Goal: Task Accomplishment & Management: Complete application form

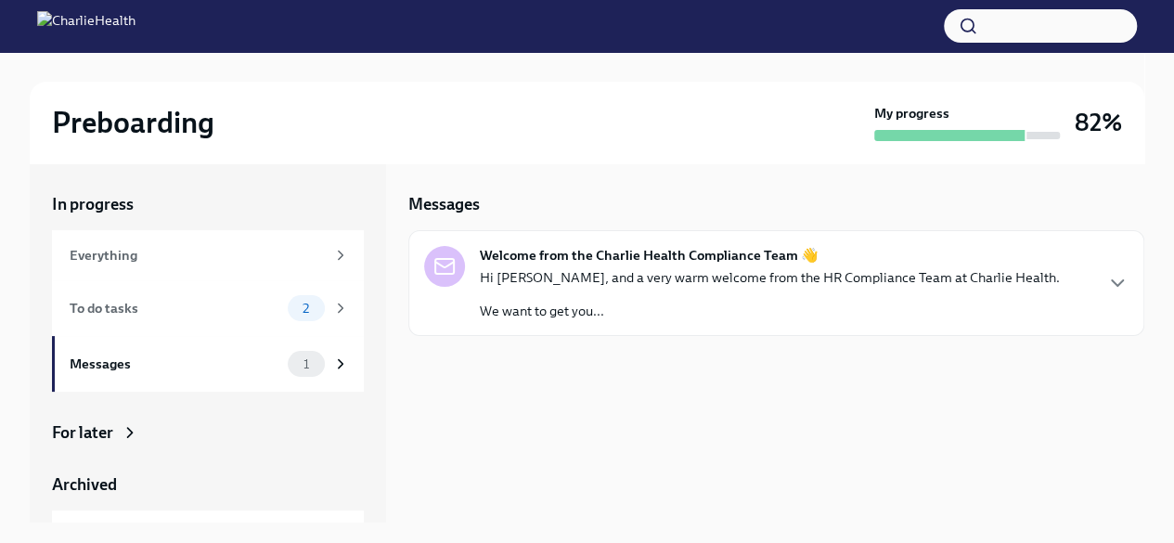
click at [86, 316] on div "To do tasks" at bounding box center [175, 308] width 211 height 20
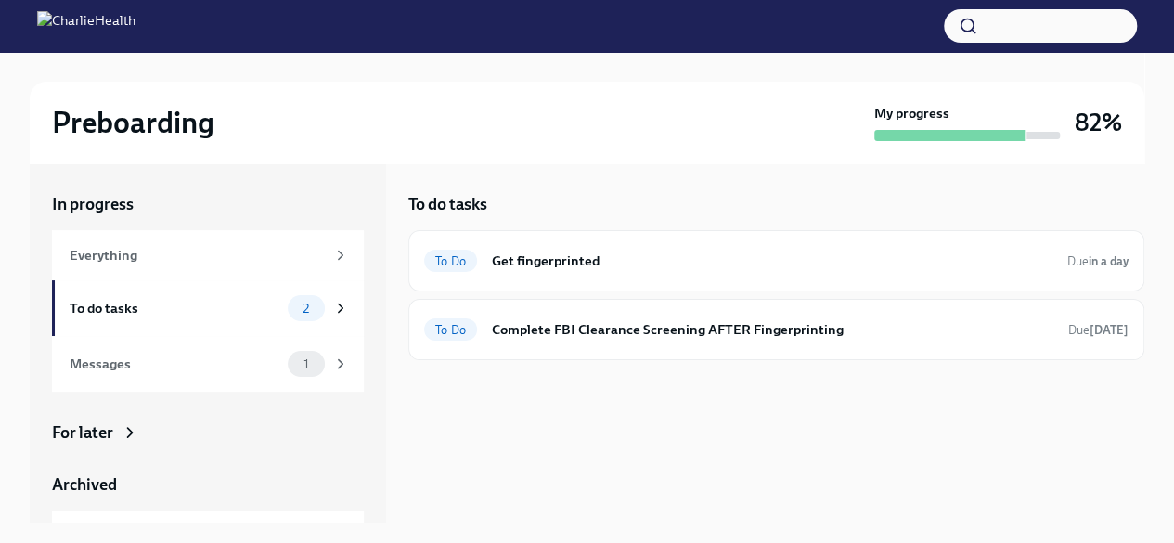
click at [582, 276] on div "To Do Get fingerprinted Due in a day" at bounding box center [776, 260] width 736 height 61
click at [543, 331] on h6 "Complete FBI Clearance Screening AFTER Fingerprinting" at bounding box center [772, 329] width 561 height 20
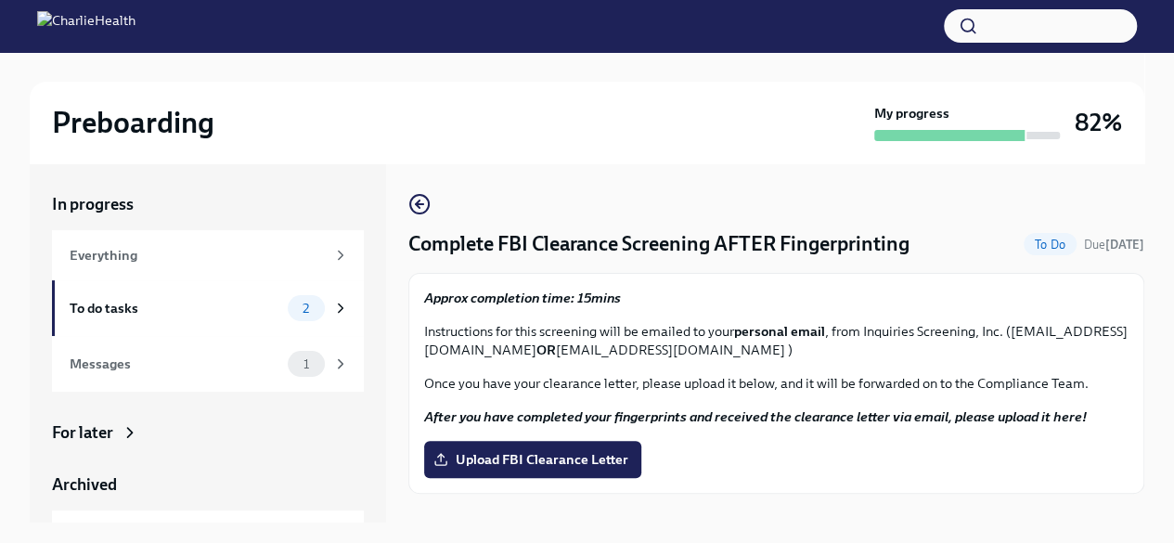
click at [535, 447] on label "Upload FBI Clearance Letter" at bounding box center [532, 459] width 217 height 37
click at [0, 0] on input "Upload FBI Clearance Letter" at bounding box center [0, 0] width 0 height 0
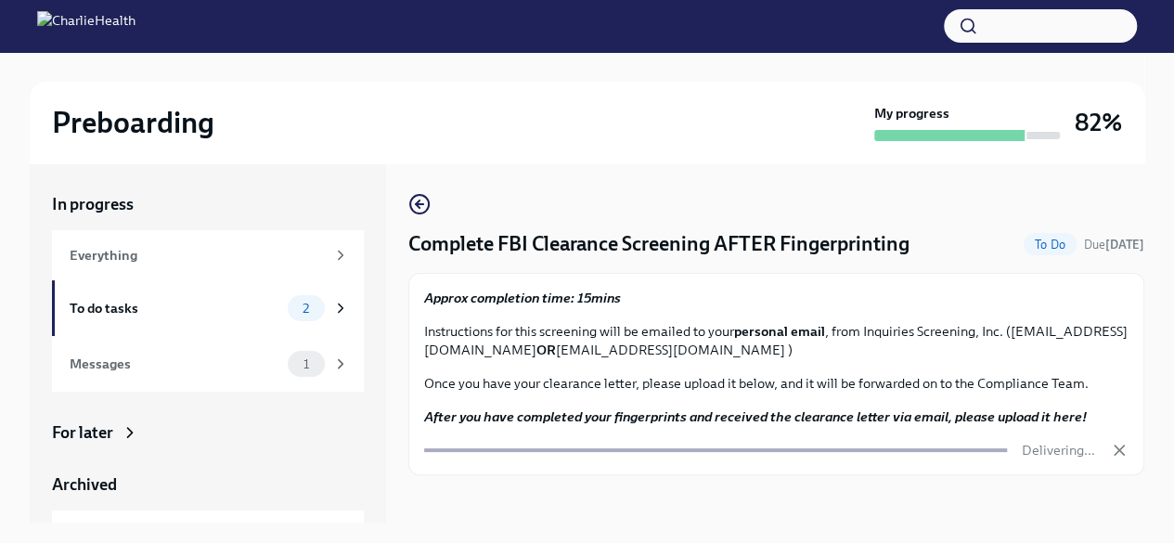
scroll to position [32, 0]
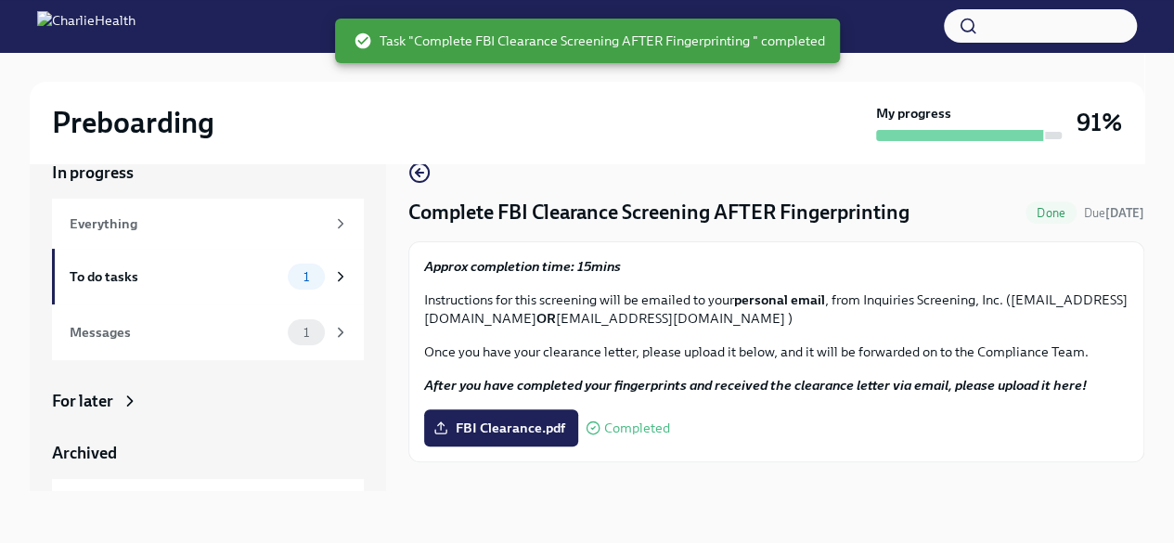
click at [186, 330] on div "Messages" at bounding box center [175, 332] width 211 height 20
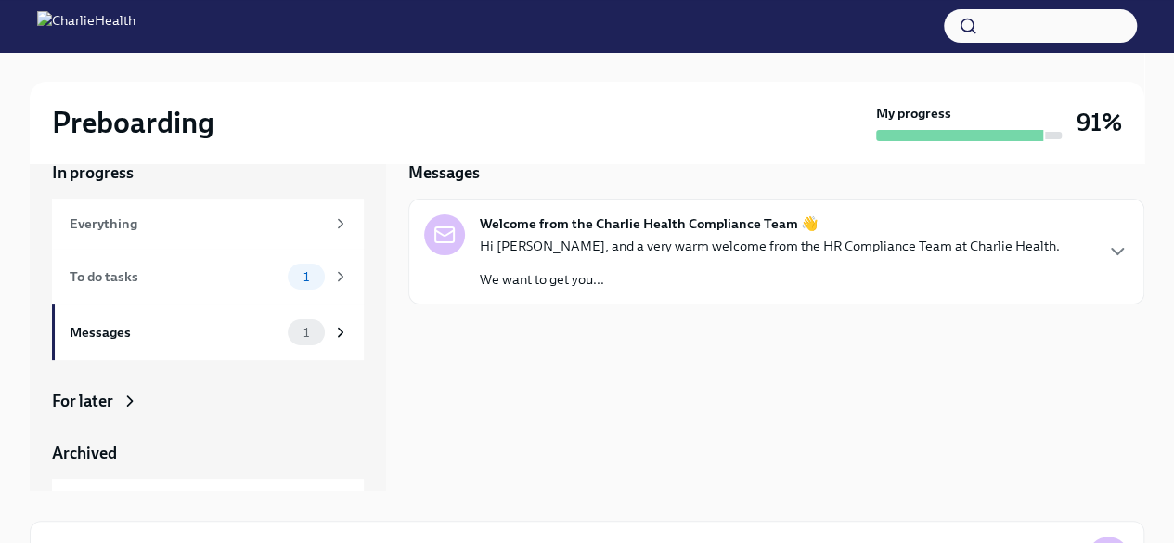
click at [226, 287] on div "To do tasks 1" at bounding box center [209, 276] width 279 height 26
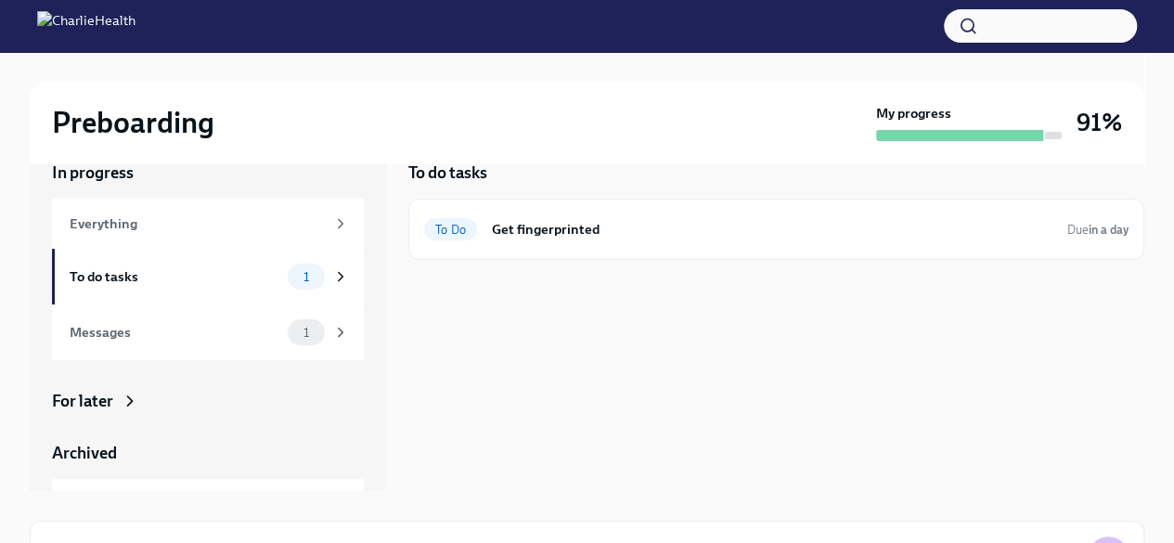
click at [552, 238] on div "To Do Get fingerprinted Due in a day" at bounding box center [776, 229] width 704 height 30
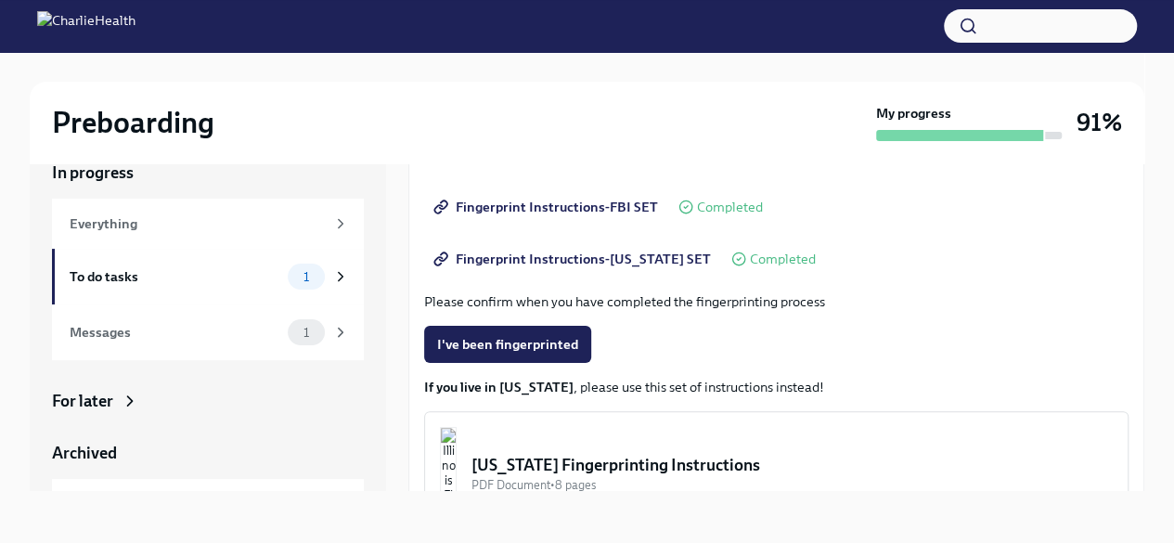
scroll to position [387, 0]
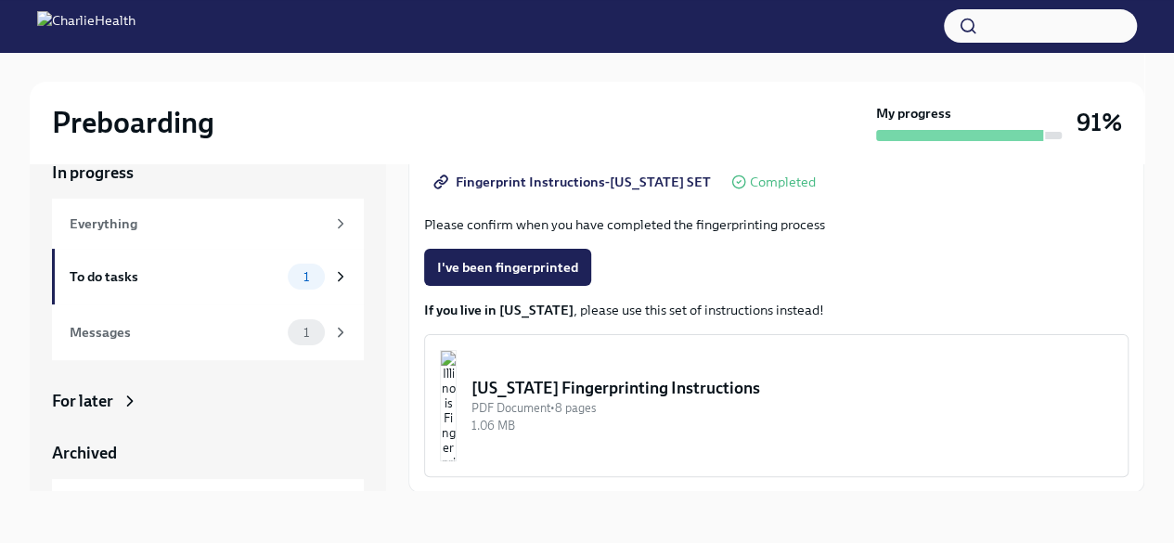
click at [533, 273] on span "I've been fingerprinted" at bounding box center [507, 267] width 141 height 19
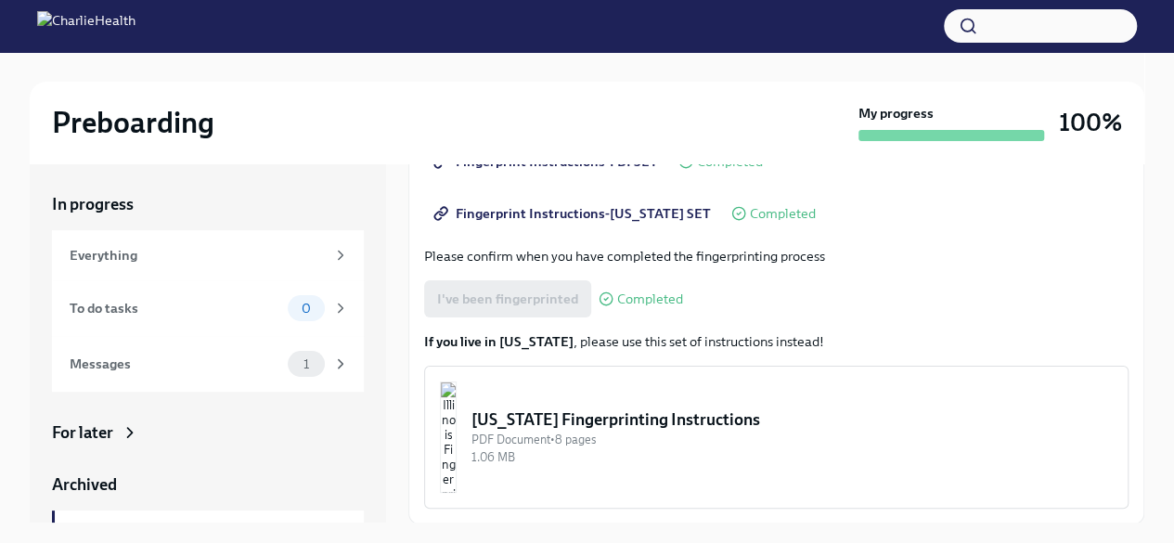
click at [247, 263] on div "Everything" at bounding box center [197, 255] width 255 height 20
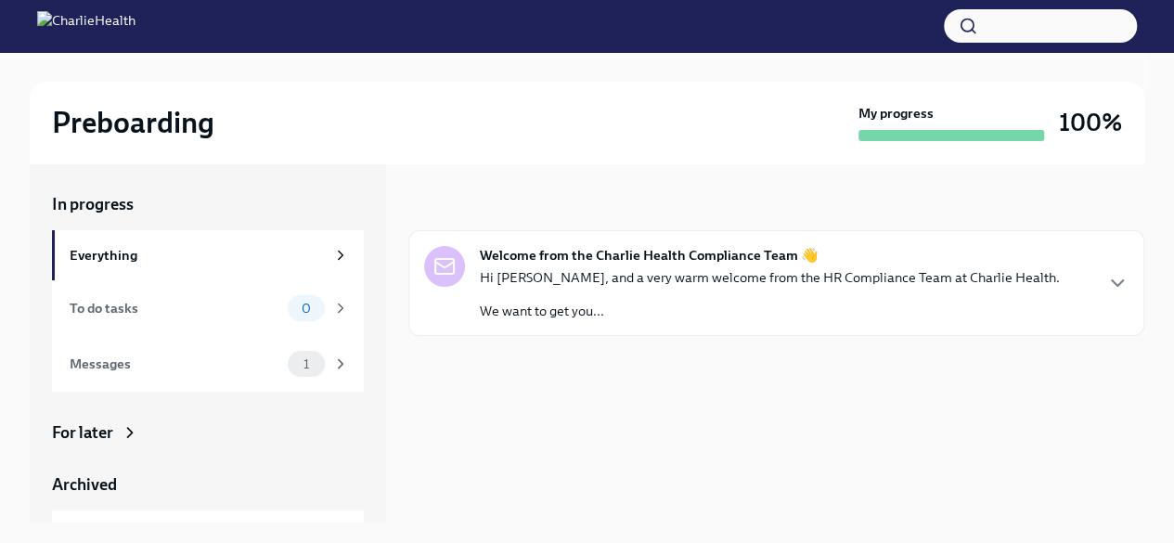
click at [238, 295] on div "To do tasks 0" at bounding box center [209, 308] width 279 height 26
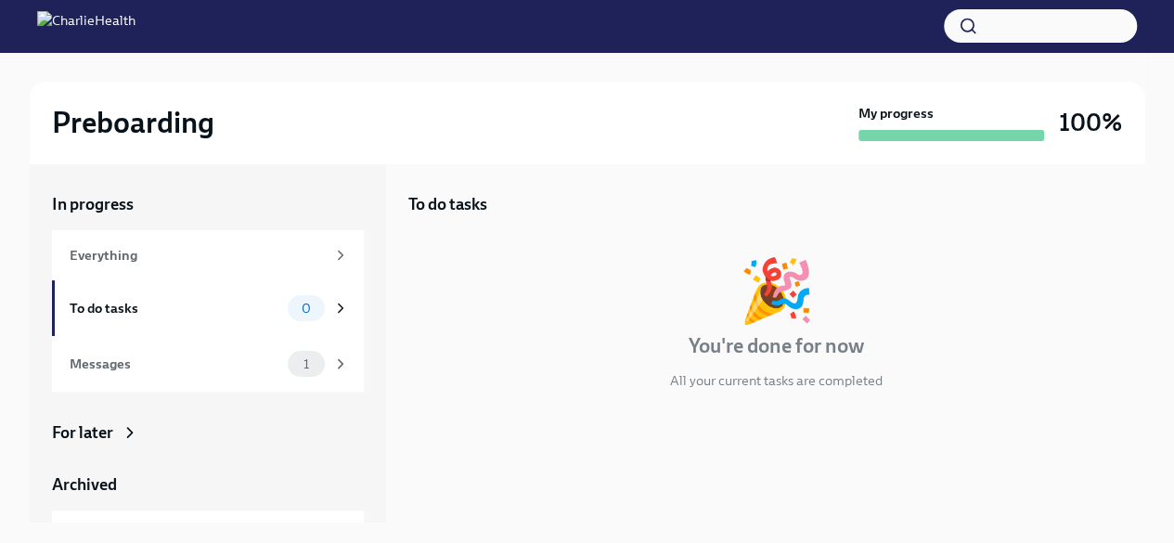
click at [239, 346] on div "Messages 1" at bounding box center [208, 364] width 312 height 56
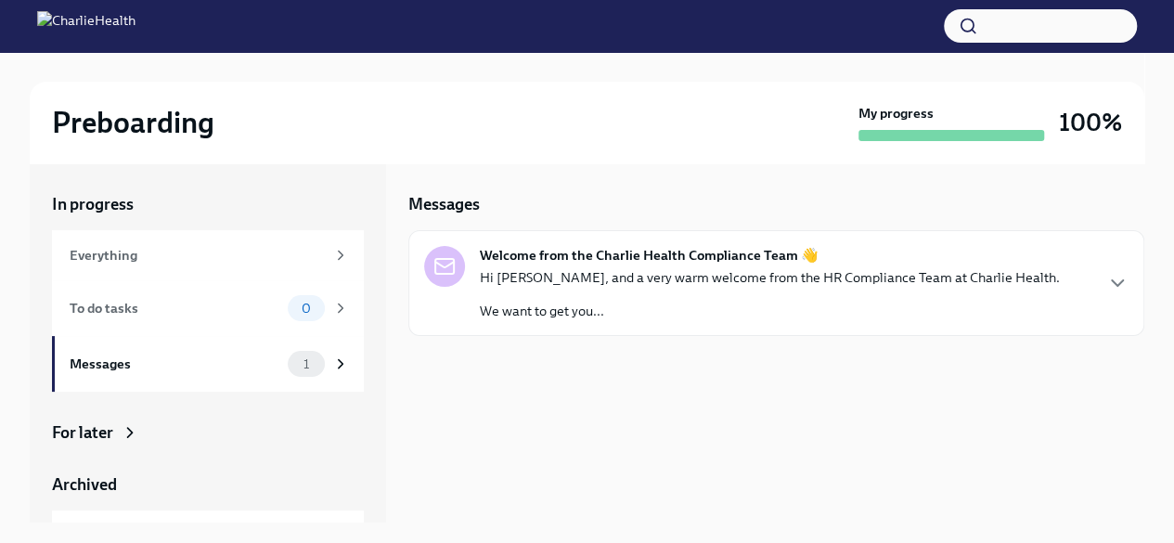
scroll to position [98, 0]
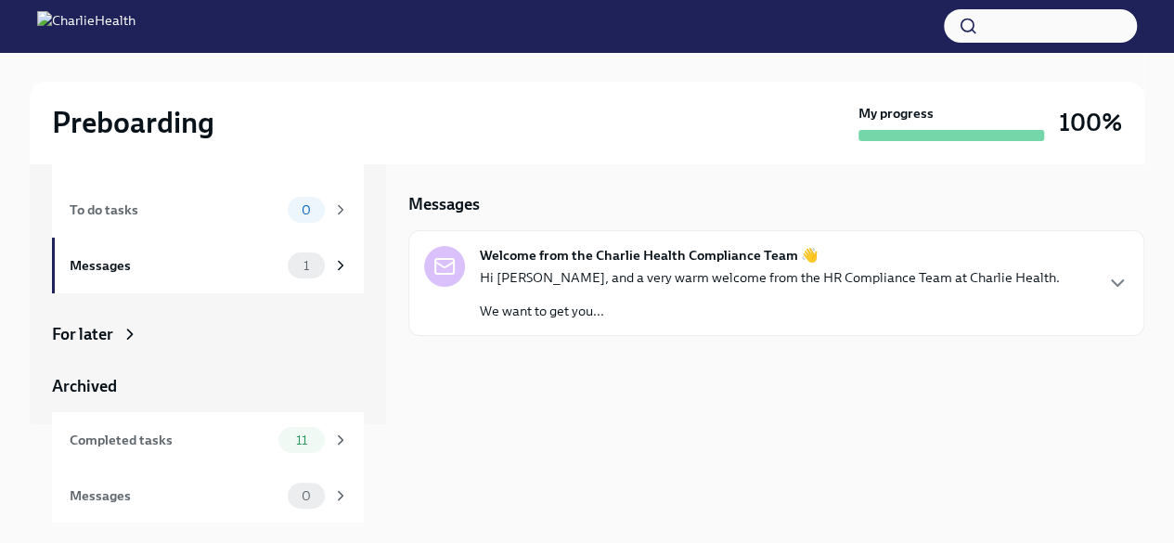
click at [225, 443] on div "Completed tasks" at bounding box center [170, 440] width 201 height 20
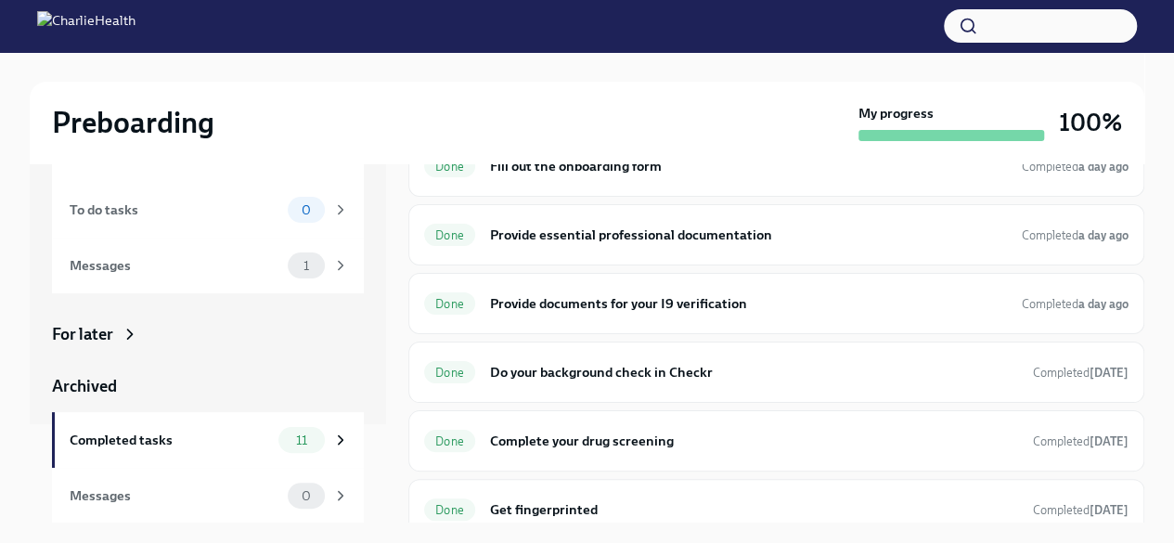
scroll to position [98, 0]
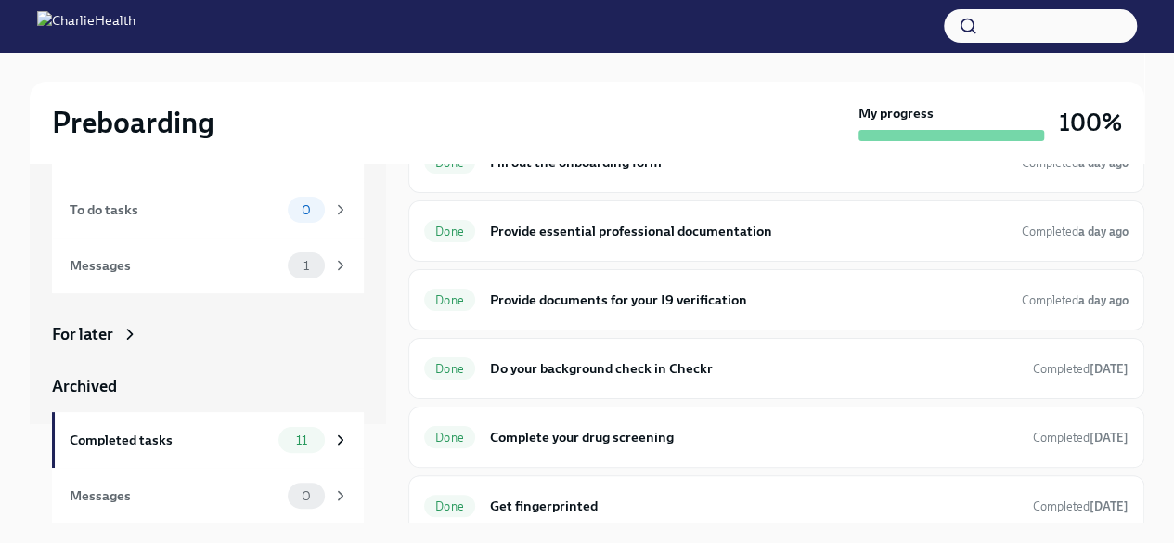
click at [623, 294] on h6 "Provide documents for your I9 verification" at bounding box center [748, 299] width 517 height 20
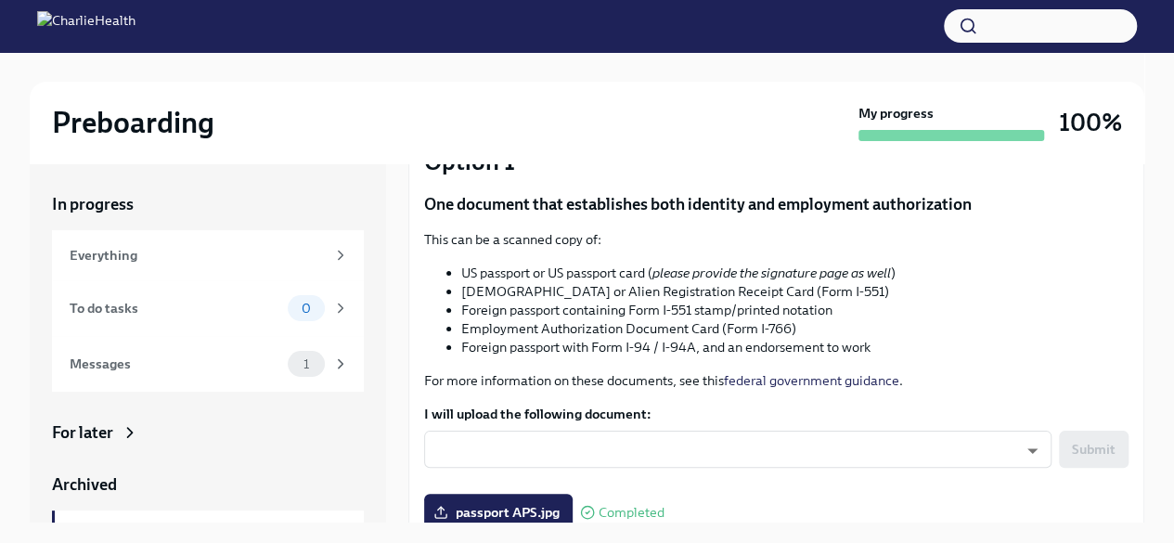
scroll to position [98, 0]
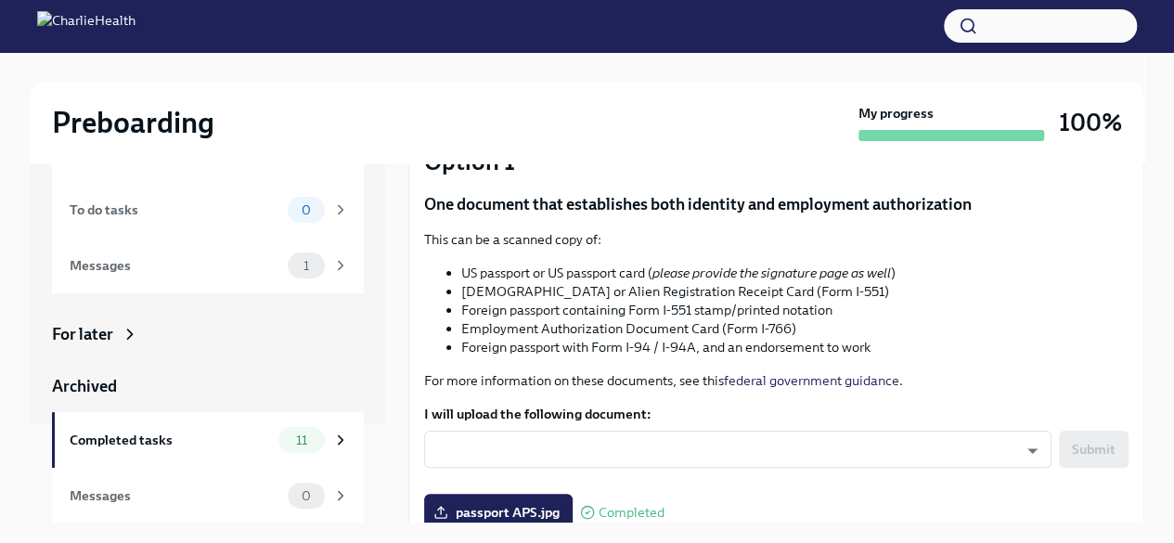
click at [155, 438] on div "Completed tasks" at bounding box center [170, 440] width 201 height 20
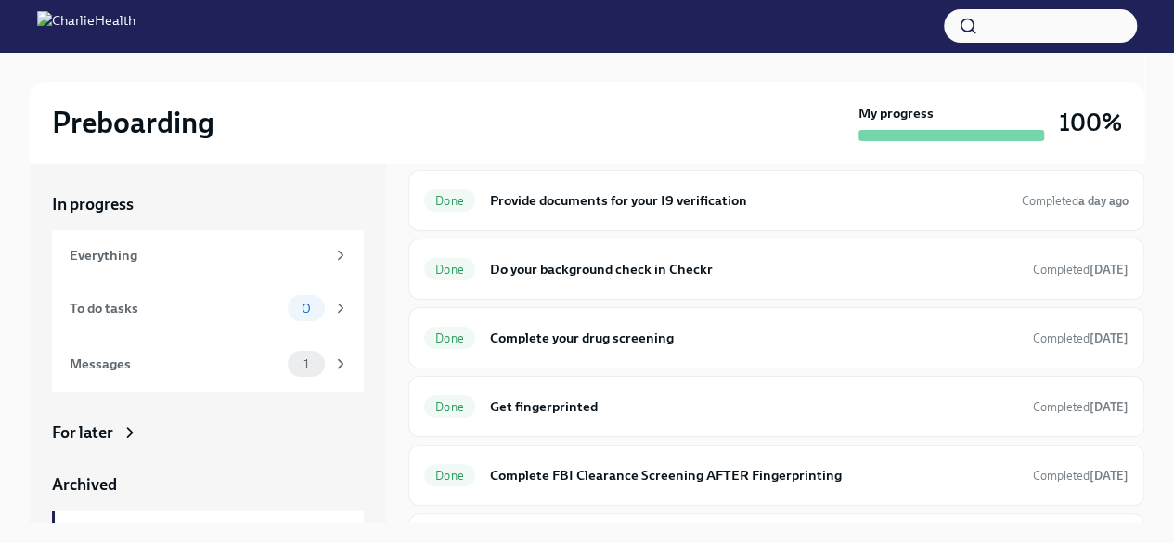
scroll to position [206, 0]
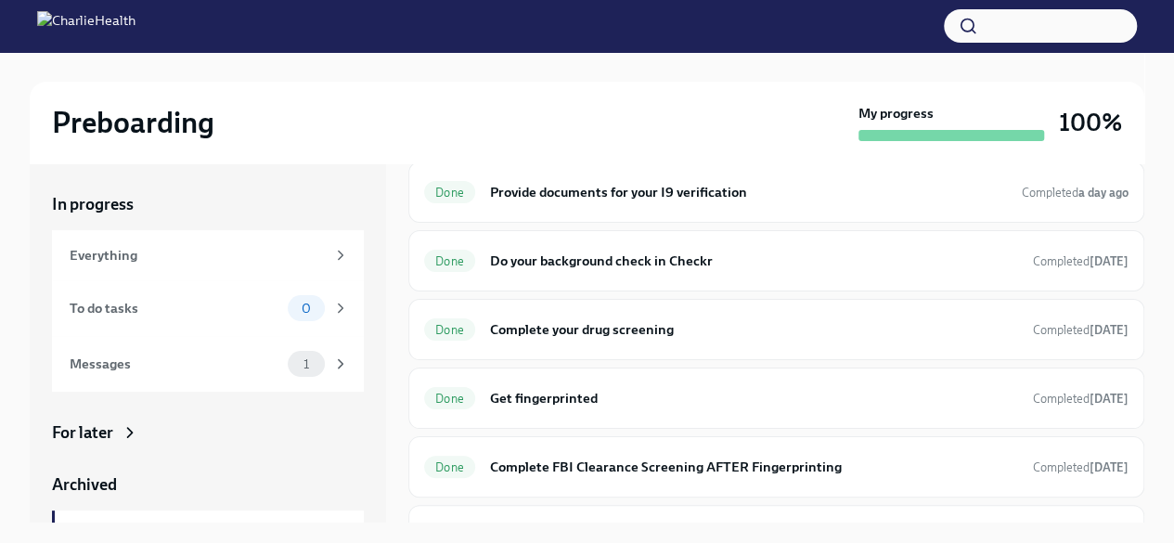
click at [616, 337] on div "Done Complete your drug screening Completed [DATE]" at bounding box center [776, 330] width 704 height 30
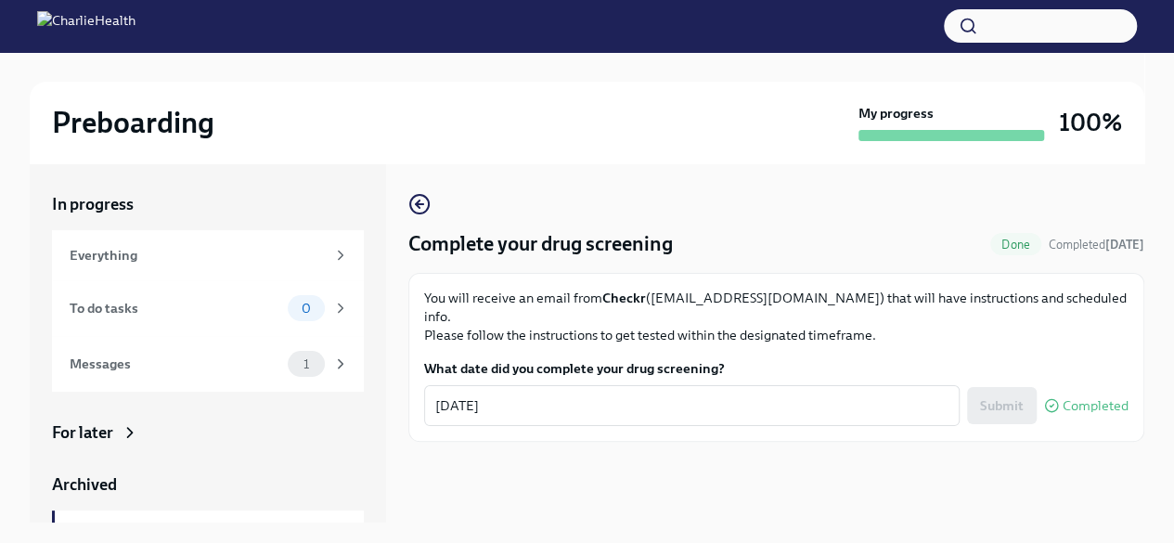
scroll to position [32, 0]
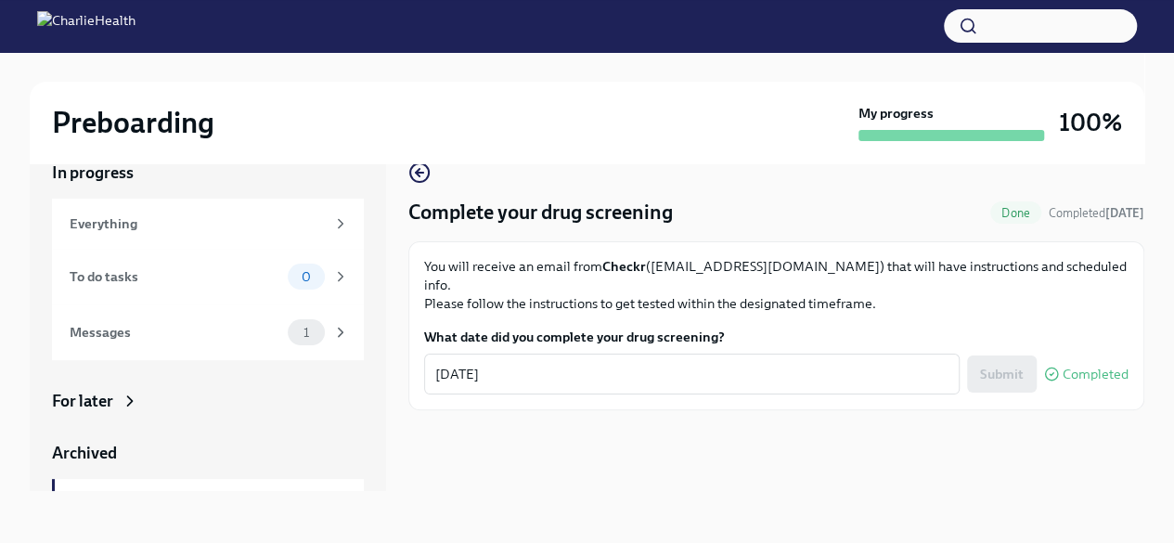
click at [126, 444] on div "Archived" at bounding box center [208, 453] width 312 height 22
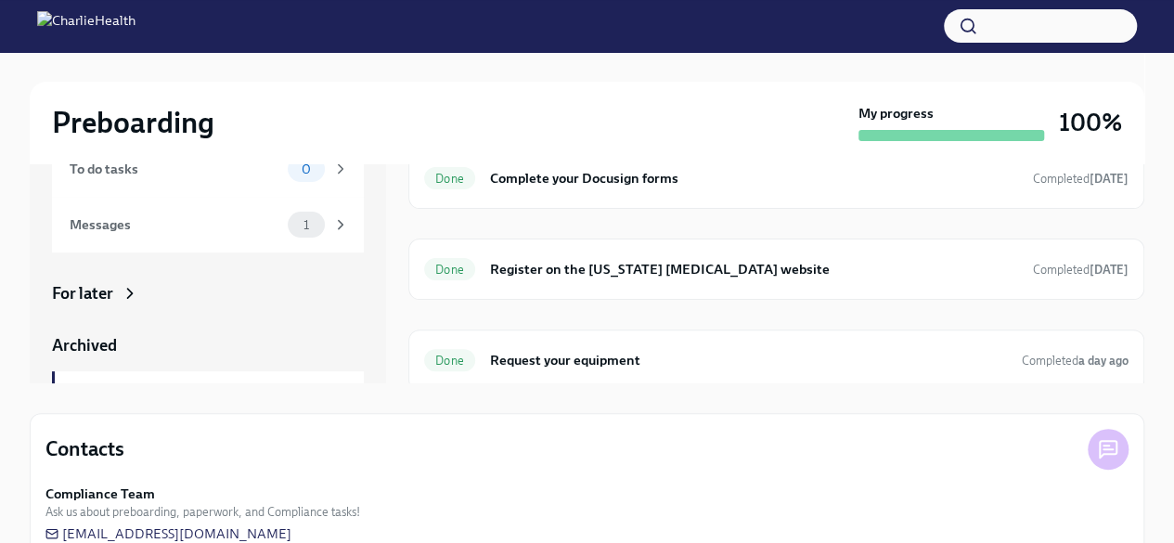
scroll to position [176, 0]
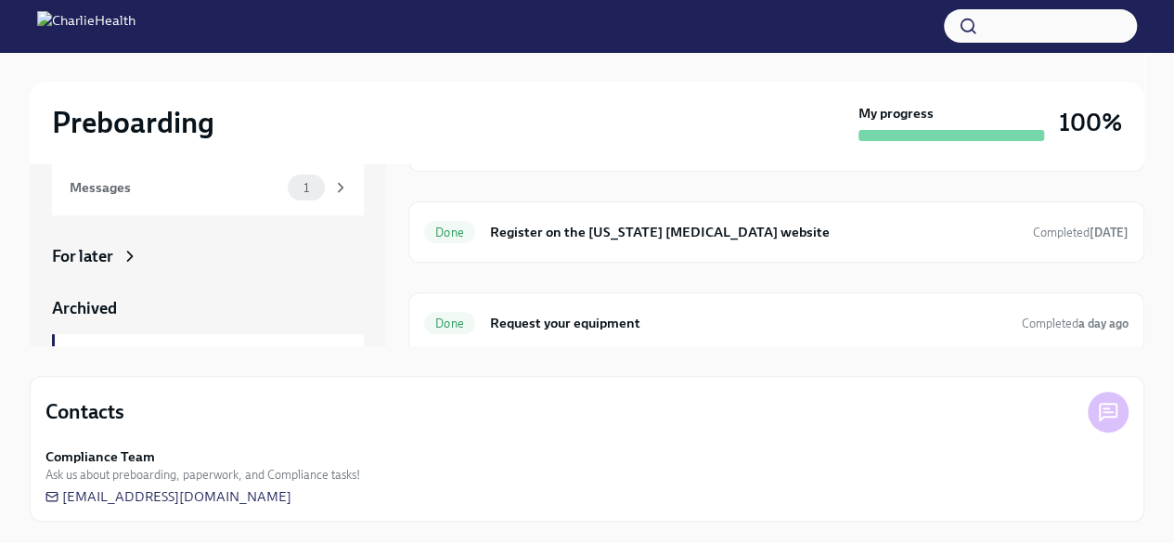
click at [568, 233] on h6 "Register on the [US_STATE] [MEDICAL_DATA] website" at bounding box center [754, 232] width 528 height 20
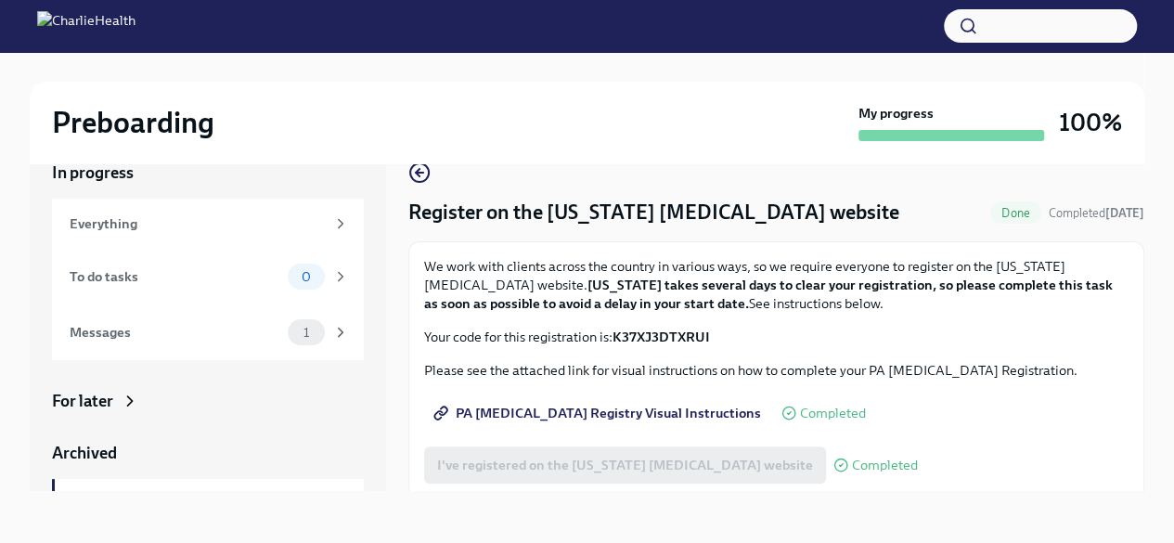
scroll to position [7, 0]
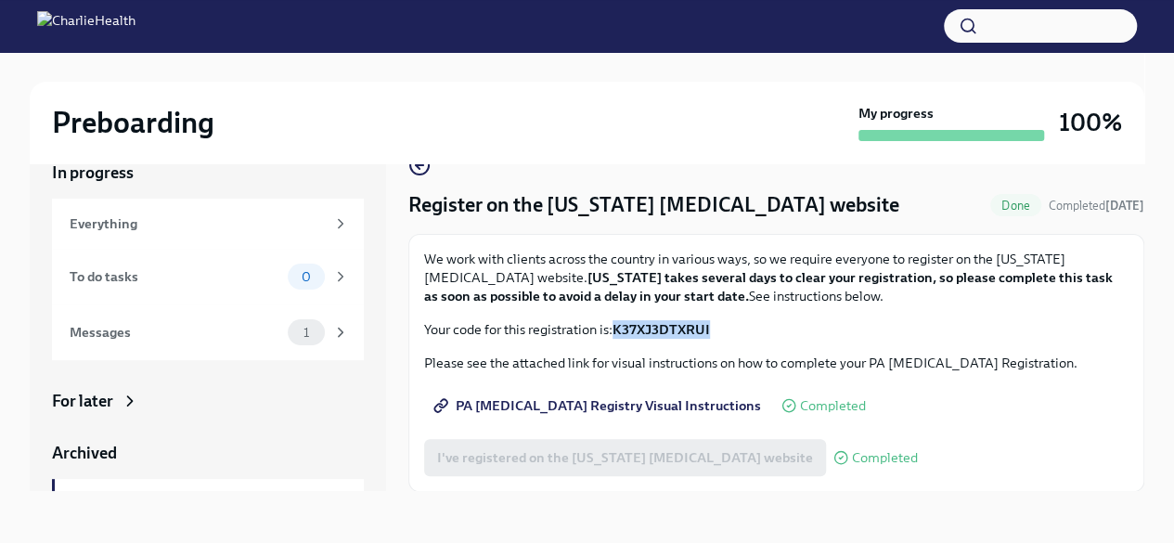
drag, startPoint x: 715, startPoint y: 329, endPoint x: 614, endPoint y: 326, distance: 101.2
click at [614, 326] on p "Your code for this registration is: K37XJ3DTXRUI" at bounding box center [776, 329] width 704 height 19
copy strong "K37XJ3DTXRUI"
click at [571, 408] on span "PA [MEDICAL_DATA] Registry Visual Instructions" at bounding box center [599, 405] width 324 height 19
copy strong "K37XJ3DTXRUI"
